Goal: Find specific page/section: Find specific page/section

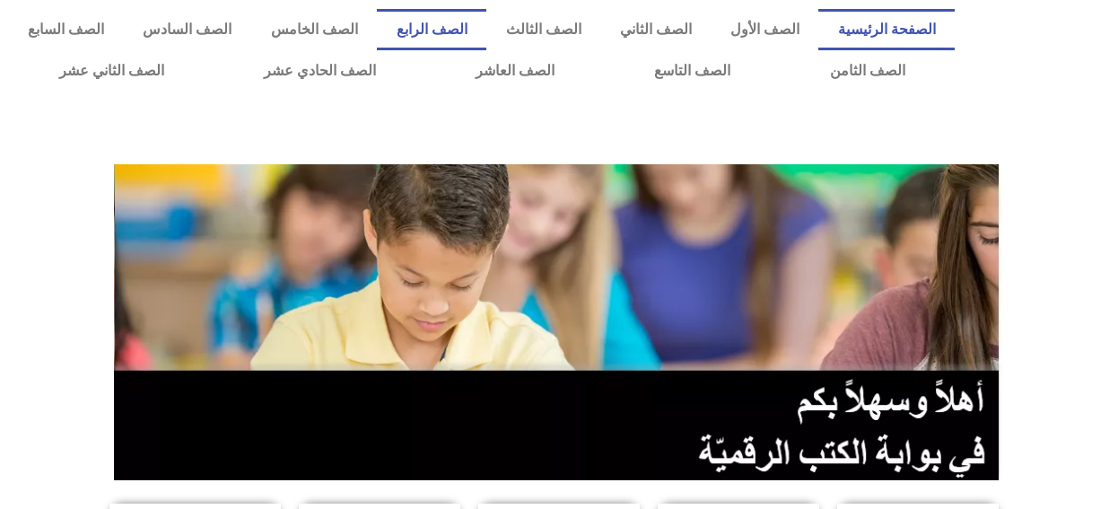
click at [478, 31] on link "الصف الرابع" at bounding box center [432, 29] width 110 height 41
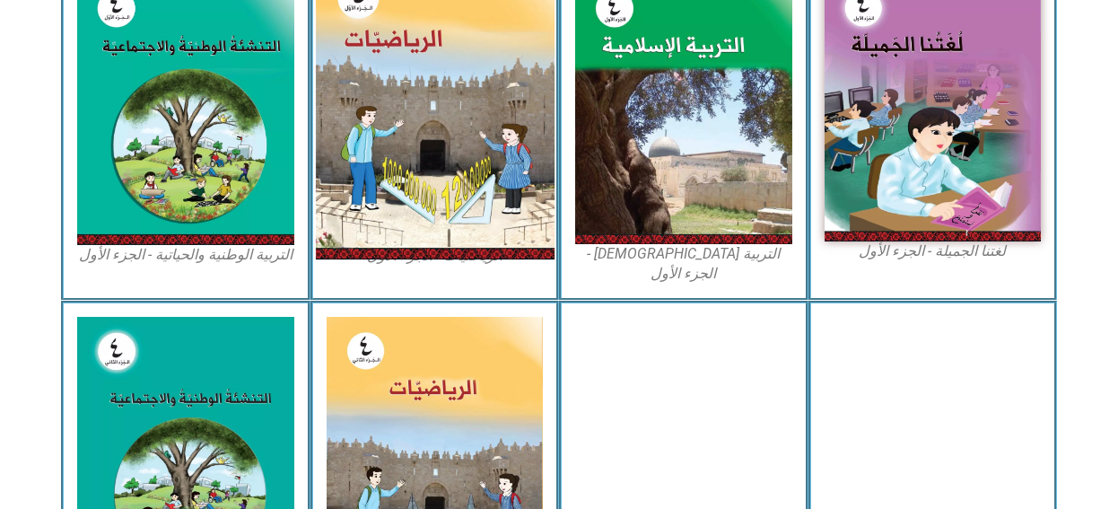
scroll to position [628, 0]
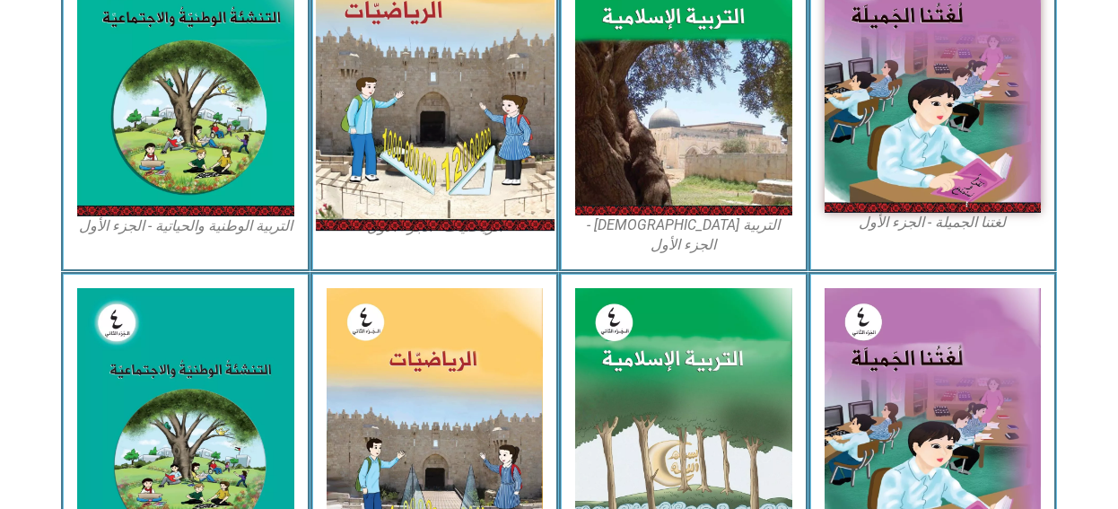
click at [418, 171] on img at bounding box center [434, 81] width 239 height 299
click at [415, 176] on img at bounding box center [434, 81] width 239 height 299
click at [399, 200] on img at bounding box center [434, 81] width 239 height 299
click at [403, 88] on img at bounding box center [434, 81] width 239 height 299
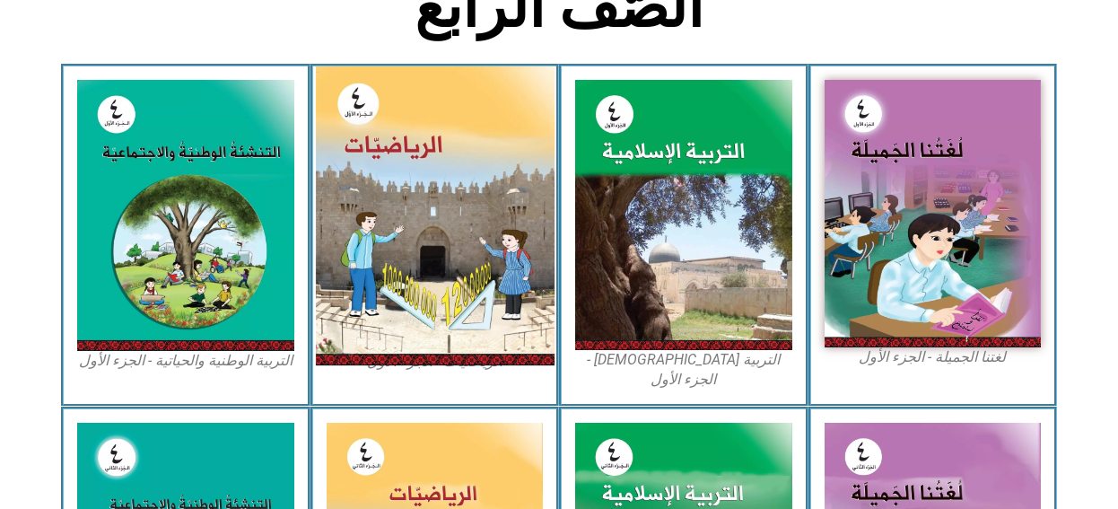
scroll to position [539, 0]
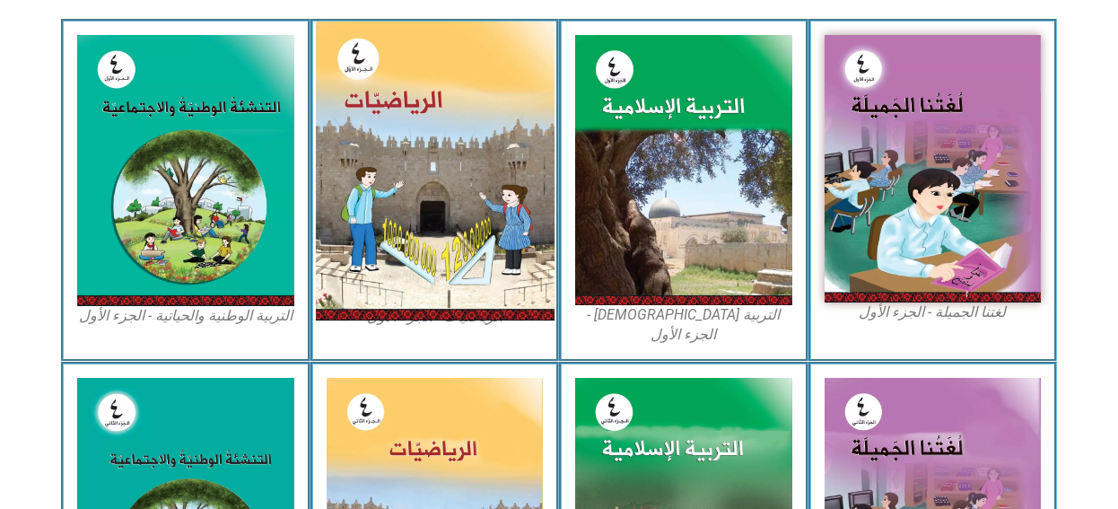
click at [446, 110] on img at bounding box center [434, 171] width 239 height 299
click at [387, 305] on img at bounding box center [434, 171] width 239 height 299
click at [394, 124] on img at bounding box center [434, 171] width 239 height 299
click at [384, 156] on img at bounding box center [434, 171] width 239 height 299
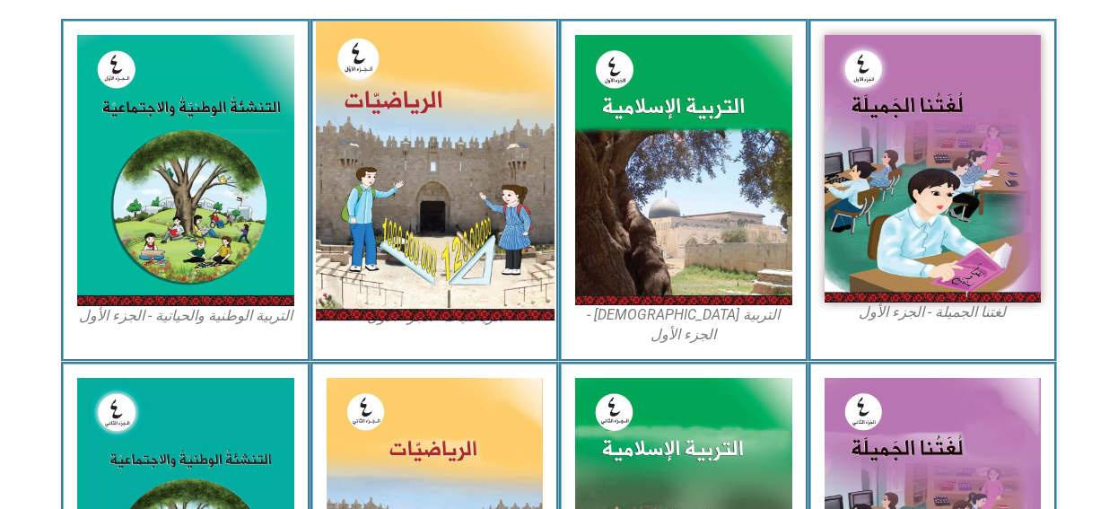
click at [384, 156] on img at bounding box center [434, 171] width 239 height 299
click at [379, 189] on img at bounding box center [434, 171] width 239 height 299
click at [382, 52] on img at bounding box center [434, 171] width 239 height 299
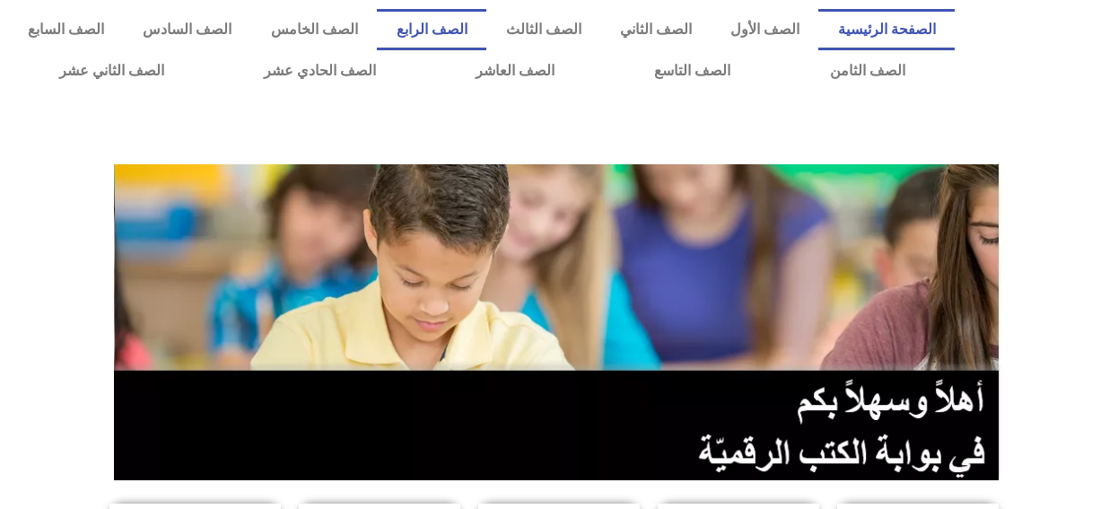
click at [487, 36] on link "الصف الرابع" at bounding box center [432, 29] width 110 height 41
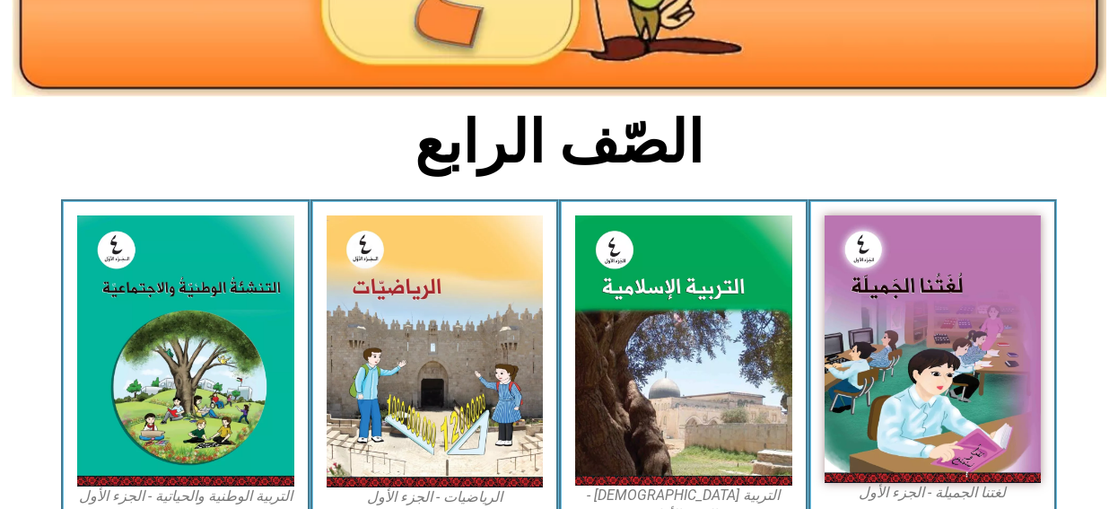
scroll to position [359, 0]
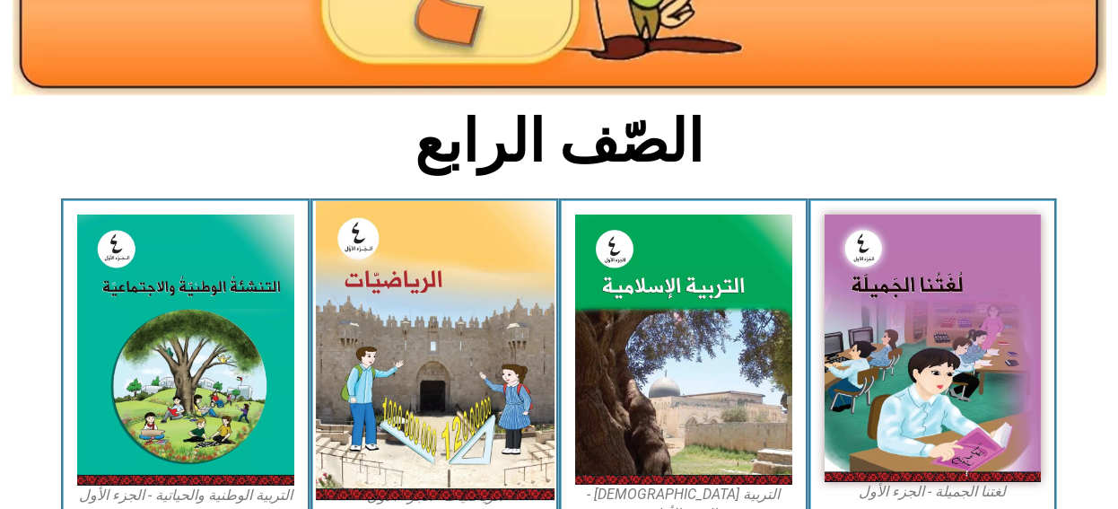
click at [435, 393] on img at bounding box center [434, 350] width 239 height 299
click at [433, 390] on img at bounding box center [434, 350] width 239 height 299
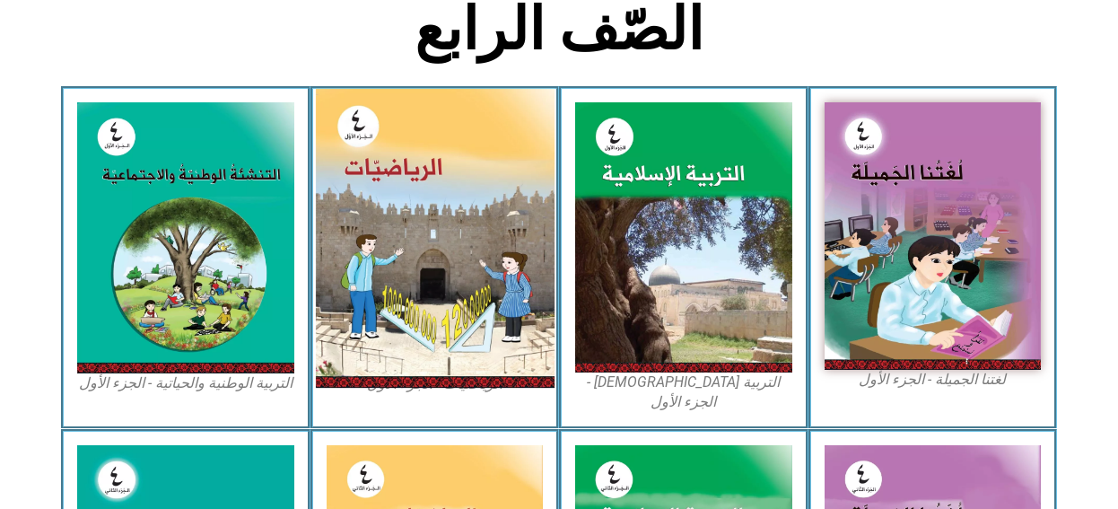
scroll to position [539, 0]
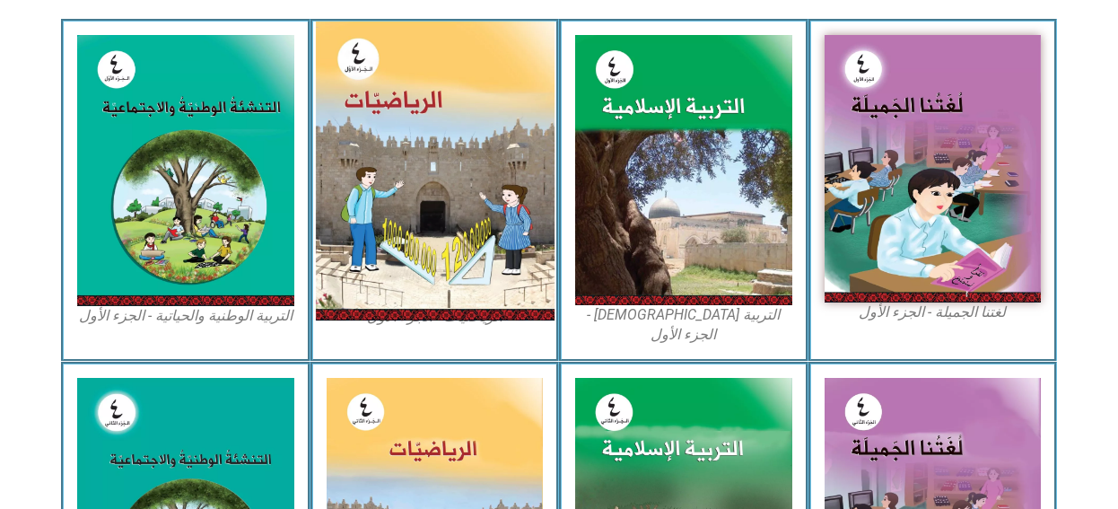
click at [399, 265] on img at bounding box center [434, 171] width 239 height 299
click at [389, 131] on img at bounding box center [434, 171] width 239 height 299
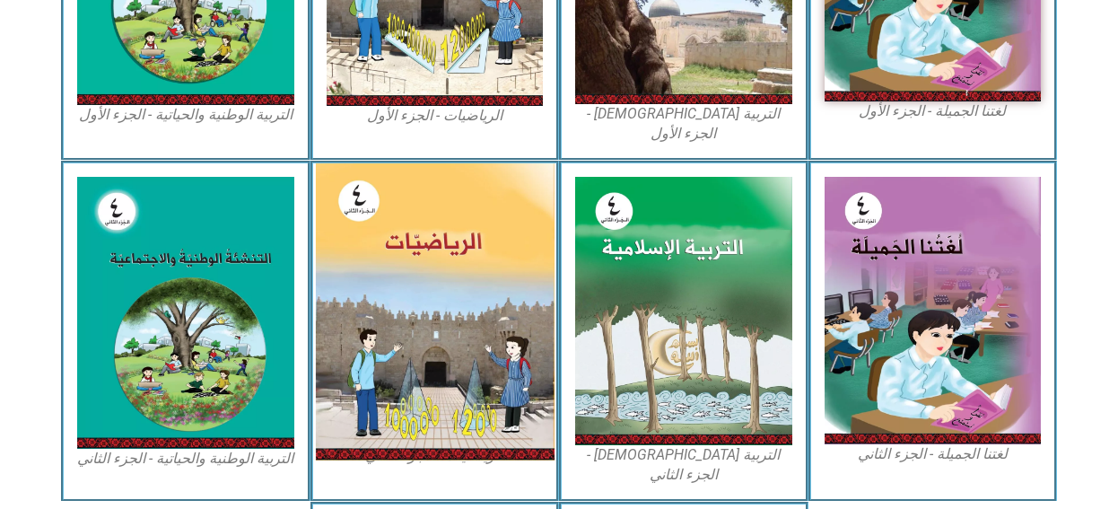
scroll to position [650, 0]
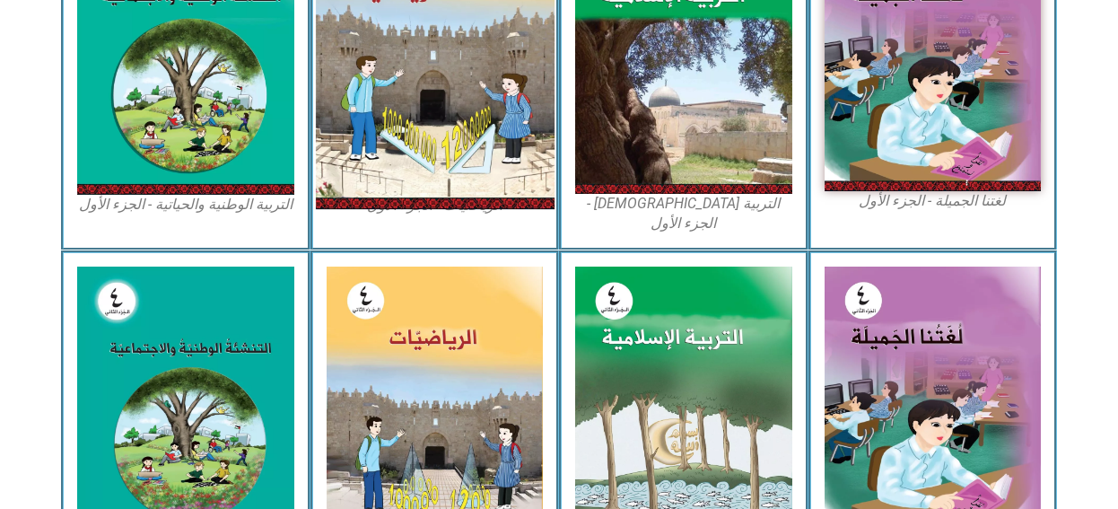
click at [420, 60] on img at bounding box center [434, 59] width 239 height 299
click at [370, 48] on img at bounding box center [434, 59] width 239 height 299
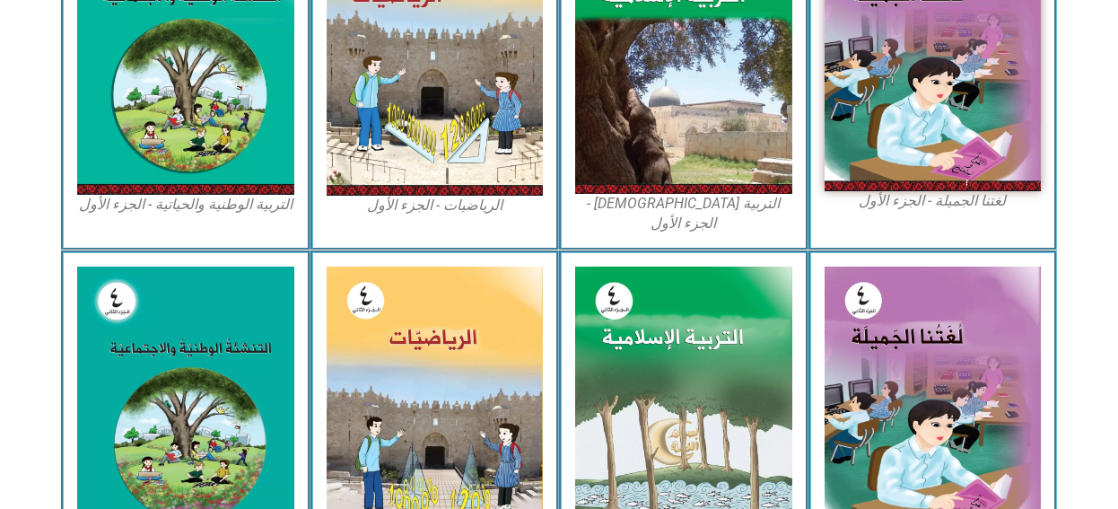
click at [302, 39] on div "التربية الوطنية والحياتية - الجزء الأول​" at bounding box center [186, 79] width 250 height 342
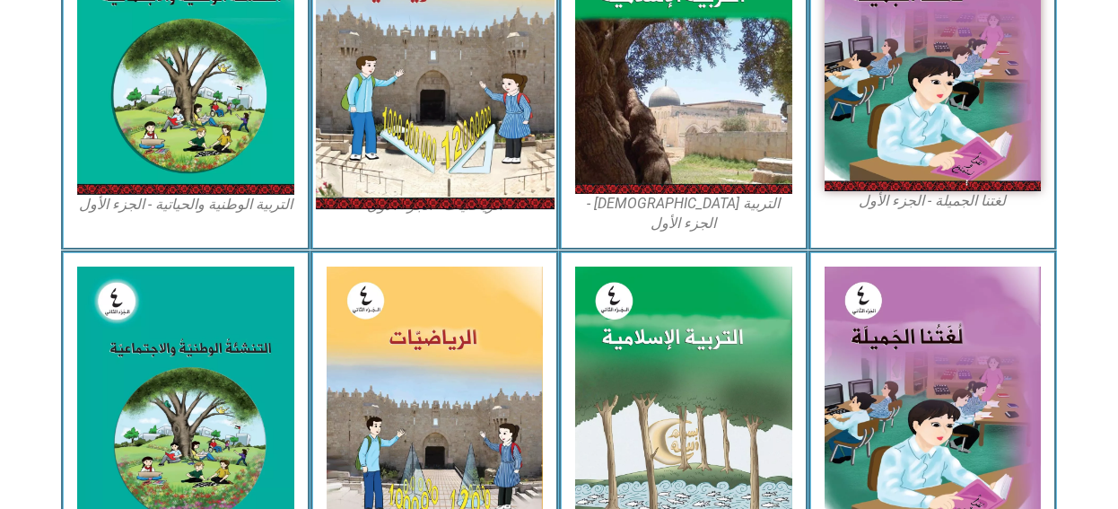
click at [350, 39] on img at bounding box center [434, 59] width 239 height 299
click at [351, 39] on img at bounding box center [434, 59] width 239 height 299
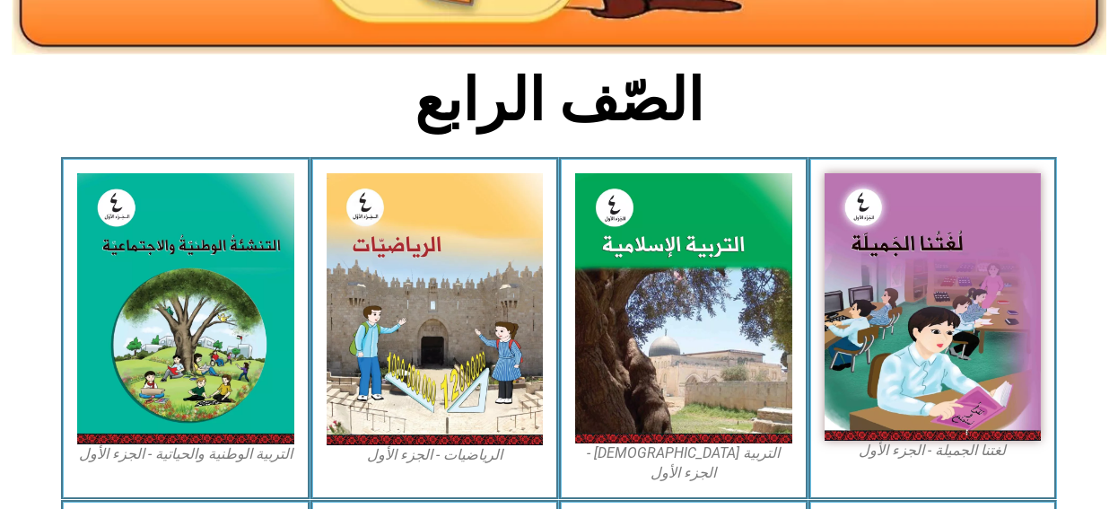
scroll to position [381, 0]
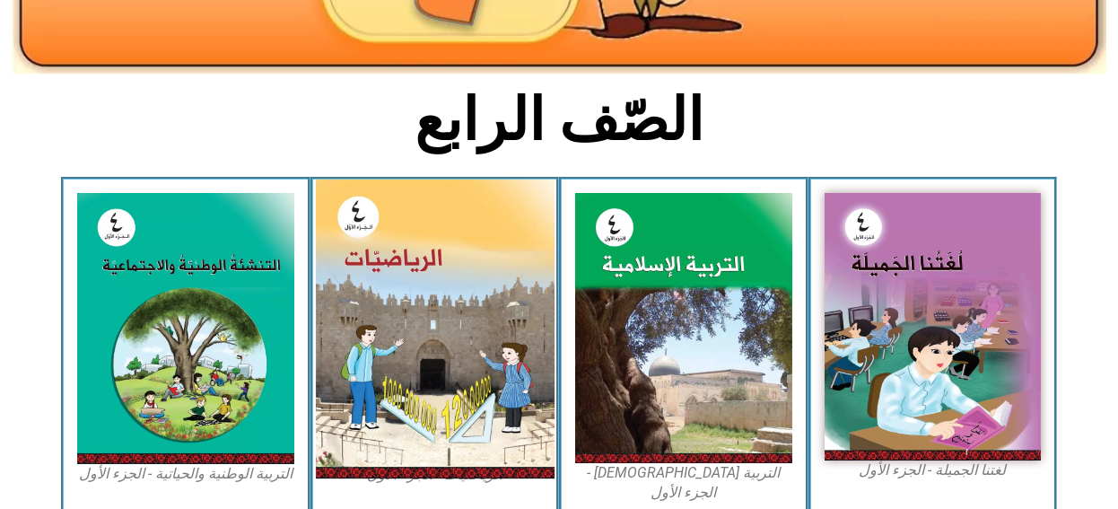
click at [397, 230] on img at bounding box center [434, 329] width 239 height 299
click at [399, 236] on img at bounding box center [434, 329] width 239 height 299
